Goal: Transaction & Acquisition: Purchase product/service

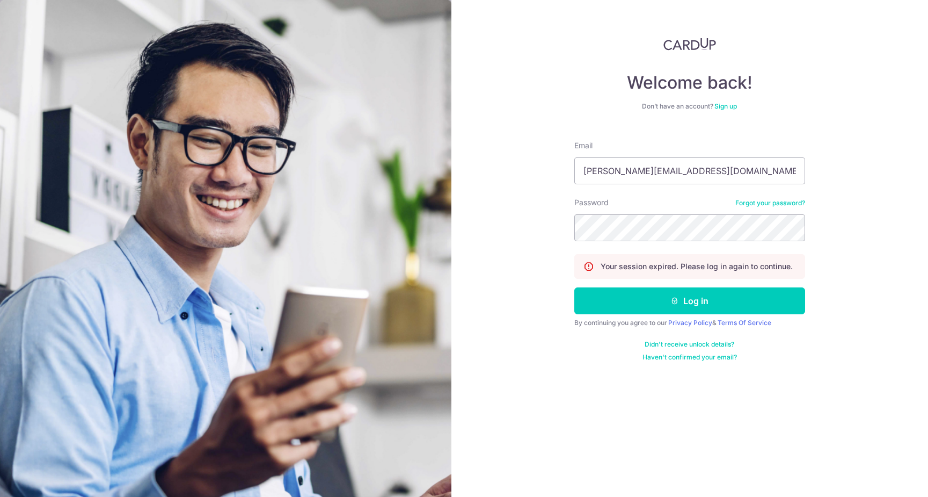
type input "[PERSON_NAME][EMAIL_ADDRESS][DOMAIN_NAME]"
click at [689, 301] on button "Log in" at bounding box center [690, 300] width 231 height 27
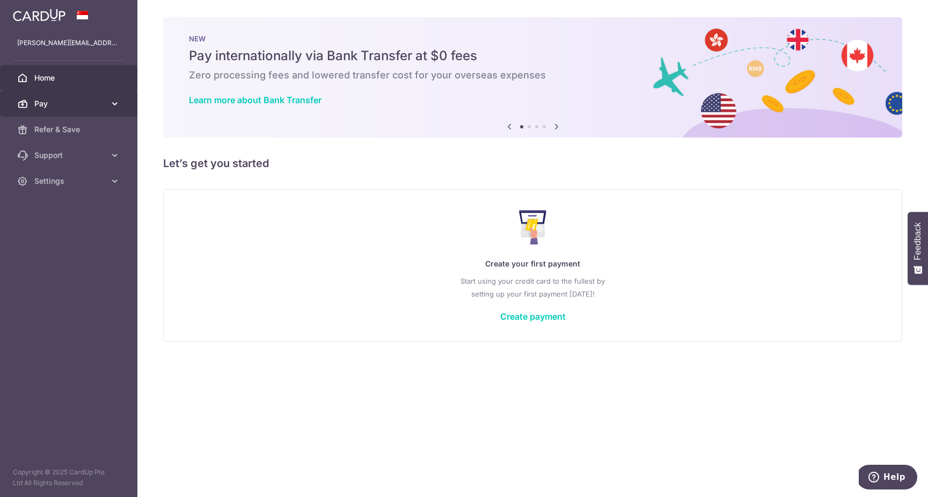
click at [104, 100] on span "Pay" at bounding box center [69, 103] width 71 height 11
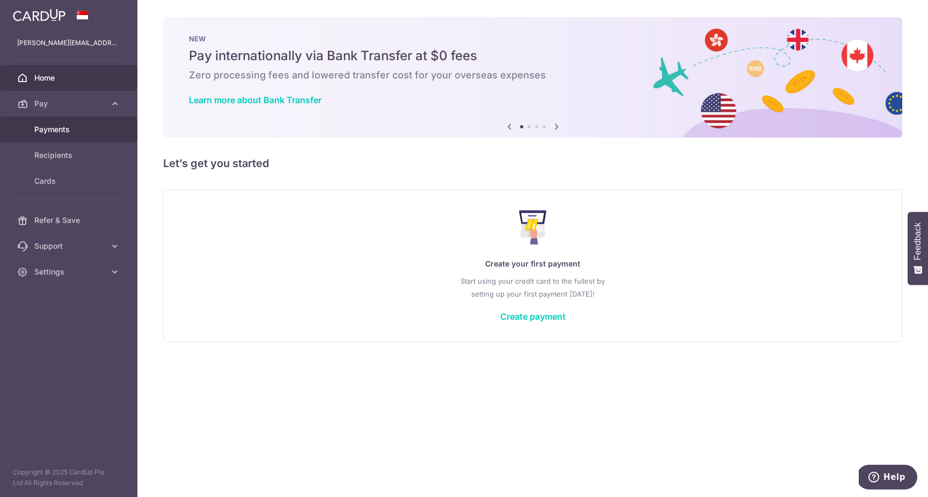
click at [64, 127] on span "Payments" at bounding box center [69, 129] width 71 height 11
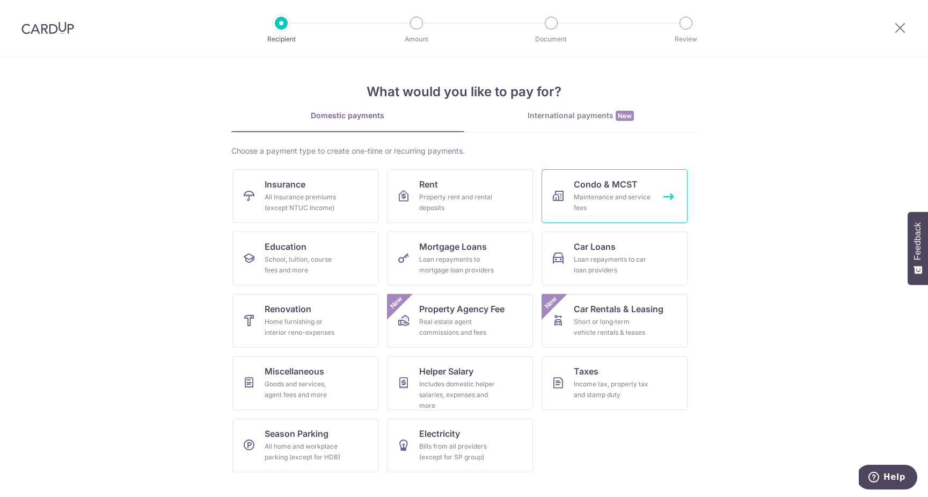
click at [628, 190] on span "Condo & MCST" at bounding box center [606, 184] width 64 height 13
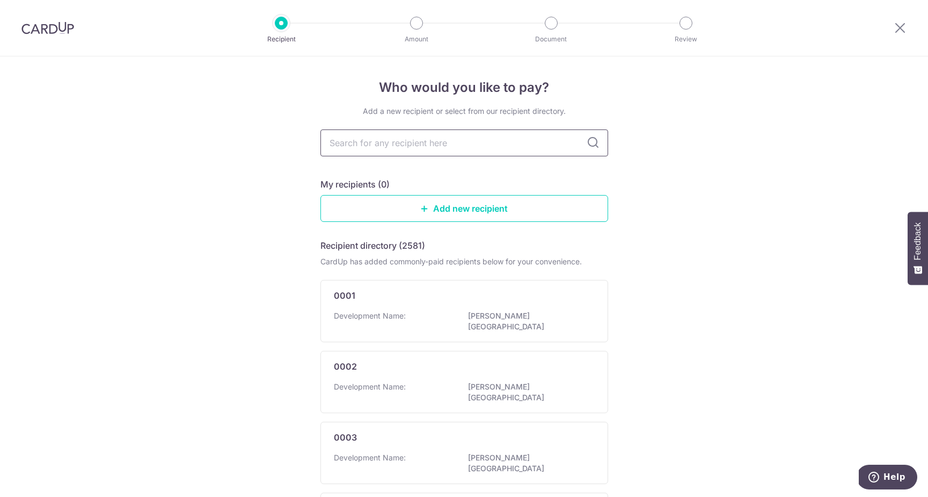
click at [538, 142] on input "text" at bounding box center [465, 142] width 288 height 27
type input "mcst2297"
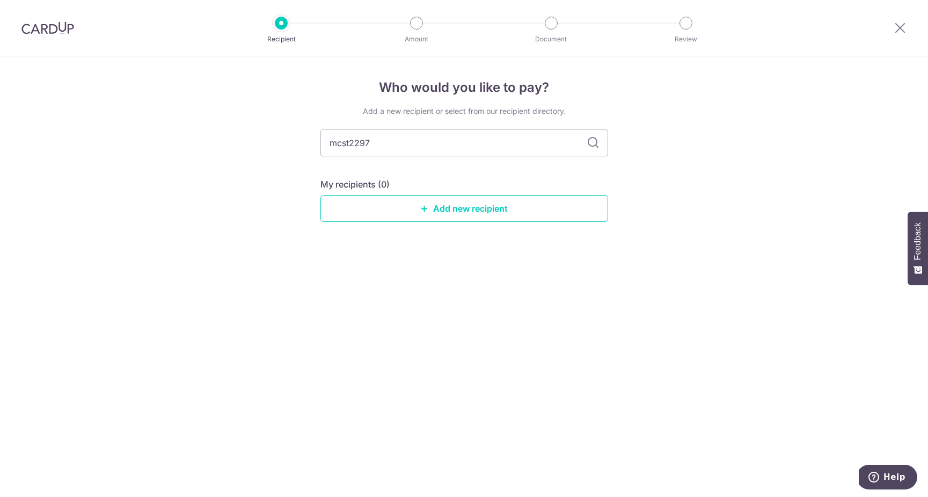
click at [594, 146] on icon at bounding box center [593, 142] width 13 height 13
click at [471, 211] on link "Add new recipient" at bounding box center [465, 208] width 288 height 27
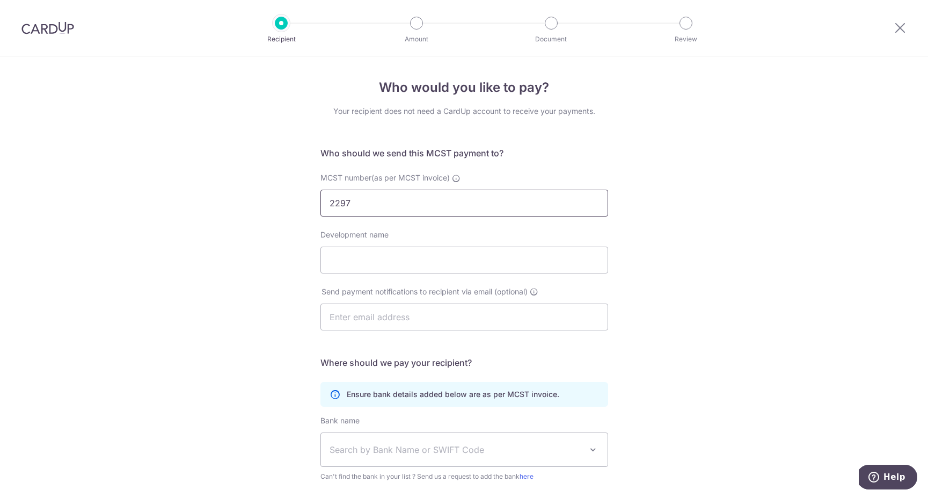
type input "2297"
click at [571, 233] on div "Development name" at bounding box center [465, 251] width 288 height 44
click at [561, 210] on input "2297" at bounding box center [465, 203] width 288 height 27
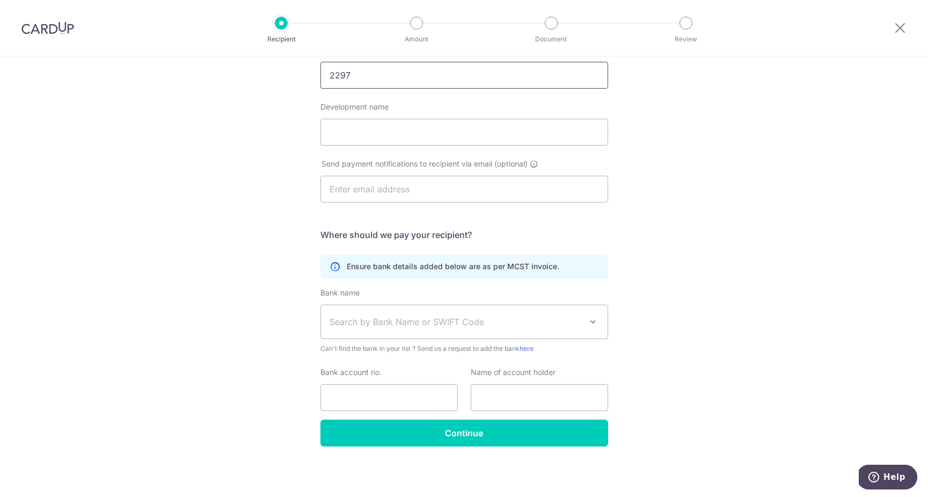
scroll to position [128, 0]
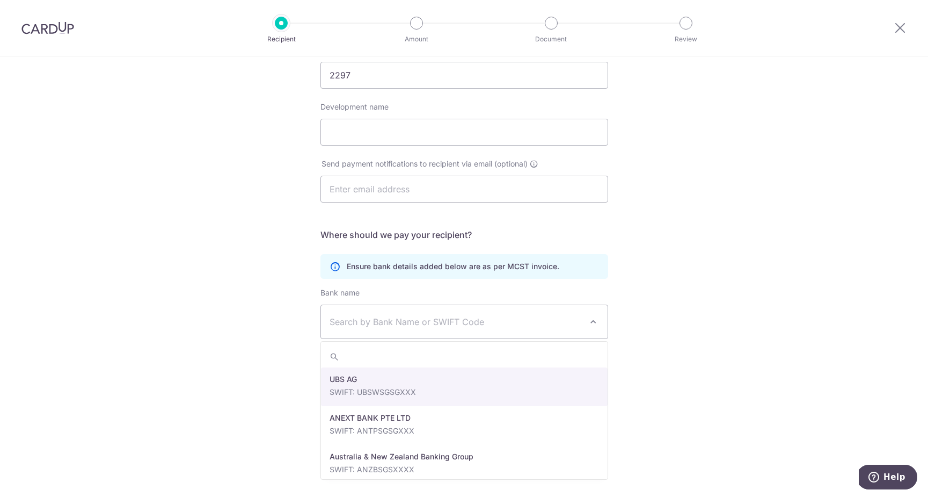
click at [598, 325] on span at bounding box center [593, 321] width 13 height 13
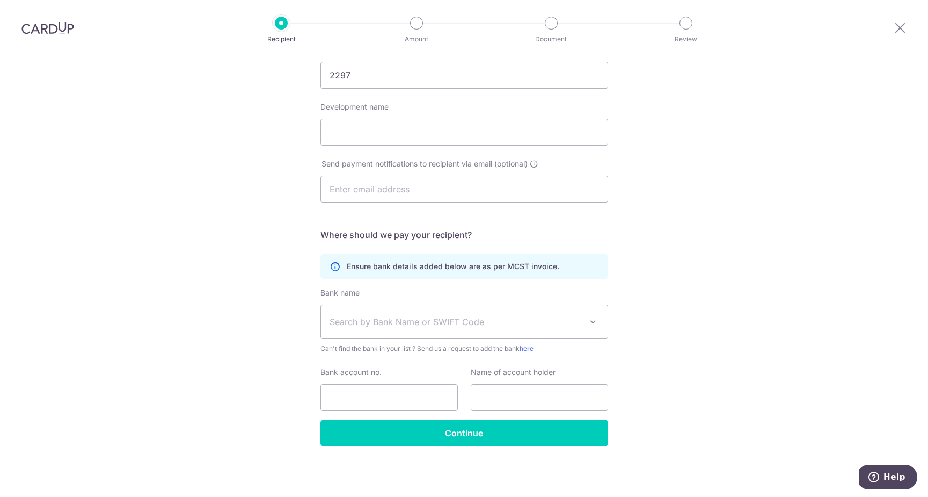
click at [669, 340] on div "Who would you like to pay? Your recipient does not need a CardUp account to rec…" at bounding box center [464, 213] width 928 height 568
